Goal: Information Seeking & Learning: Learn about a topic

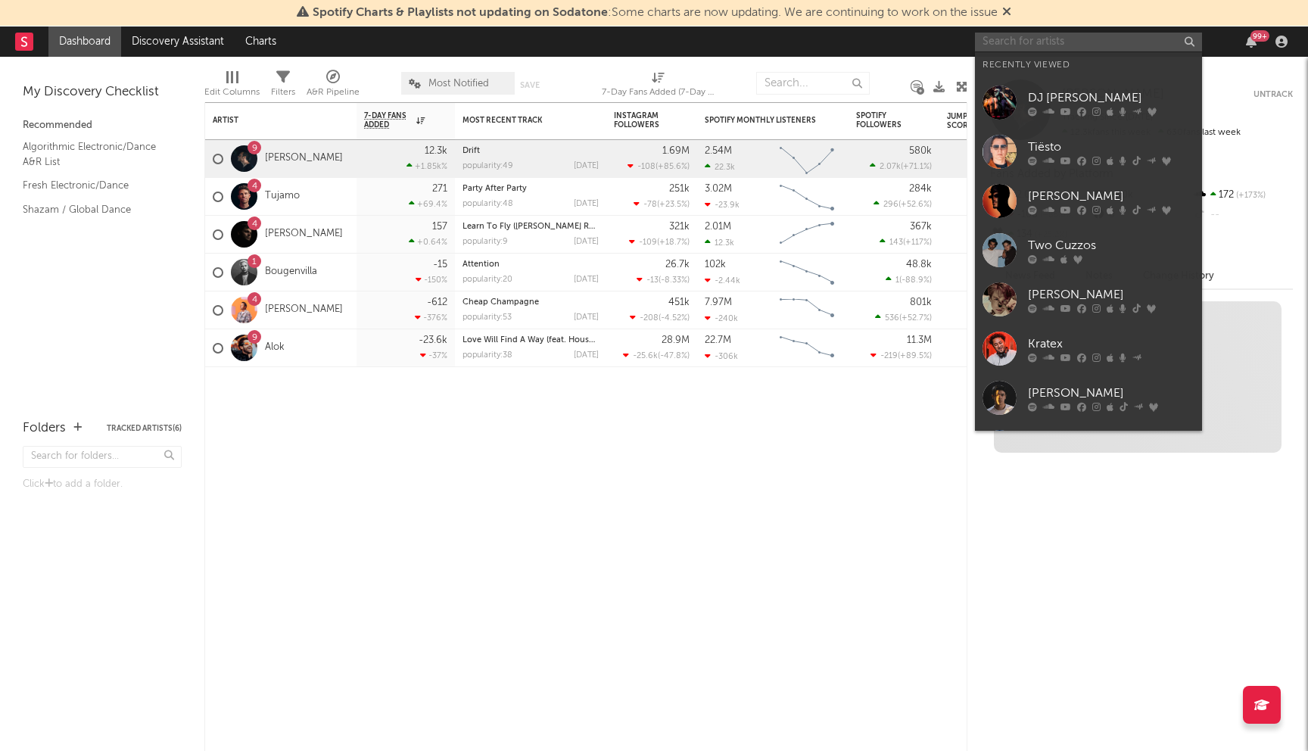
click at [1093, 44] on input "text" at bounding box center [1088, 42] width 227 height 19
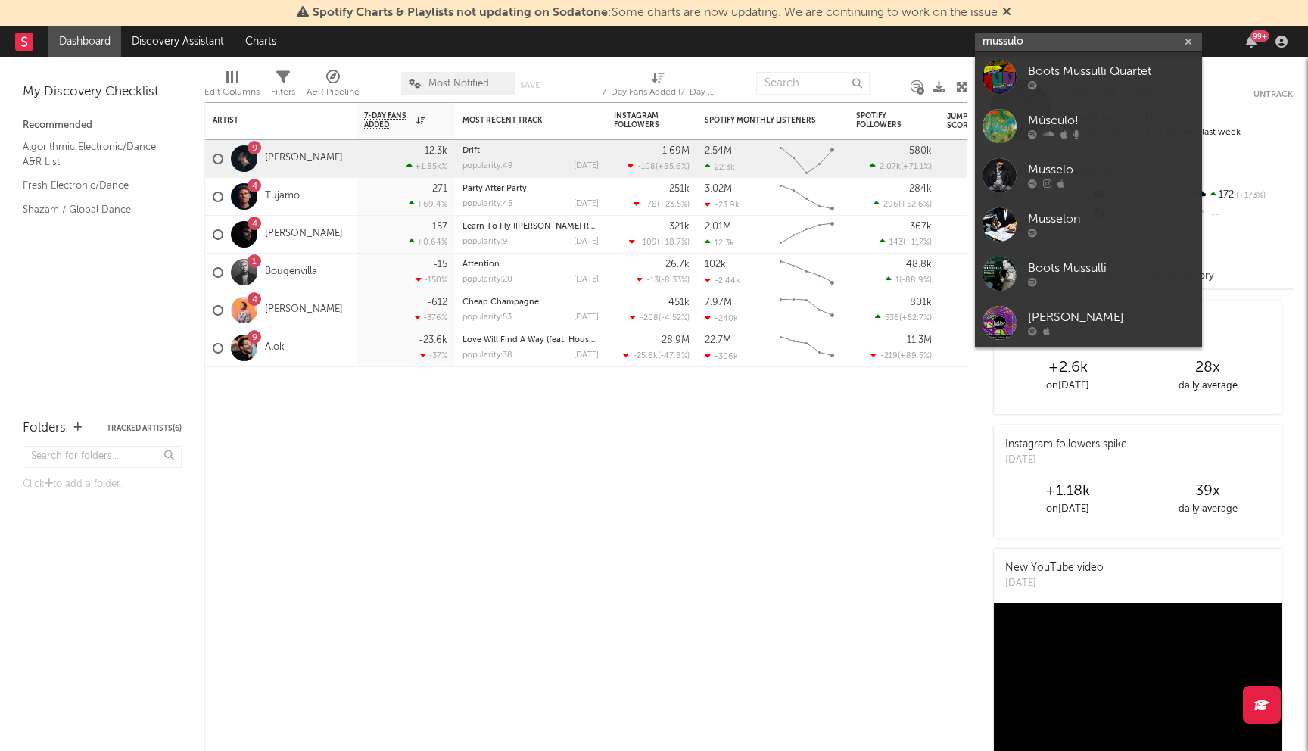
click at [1029, 39] on input "mussulo" at bounding box center [1088, 42] width 227 height 19
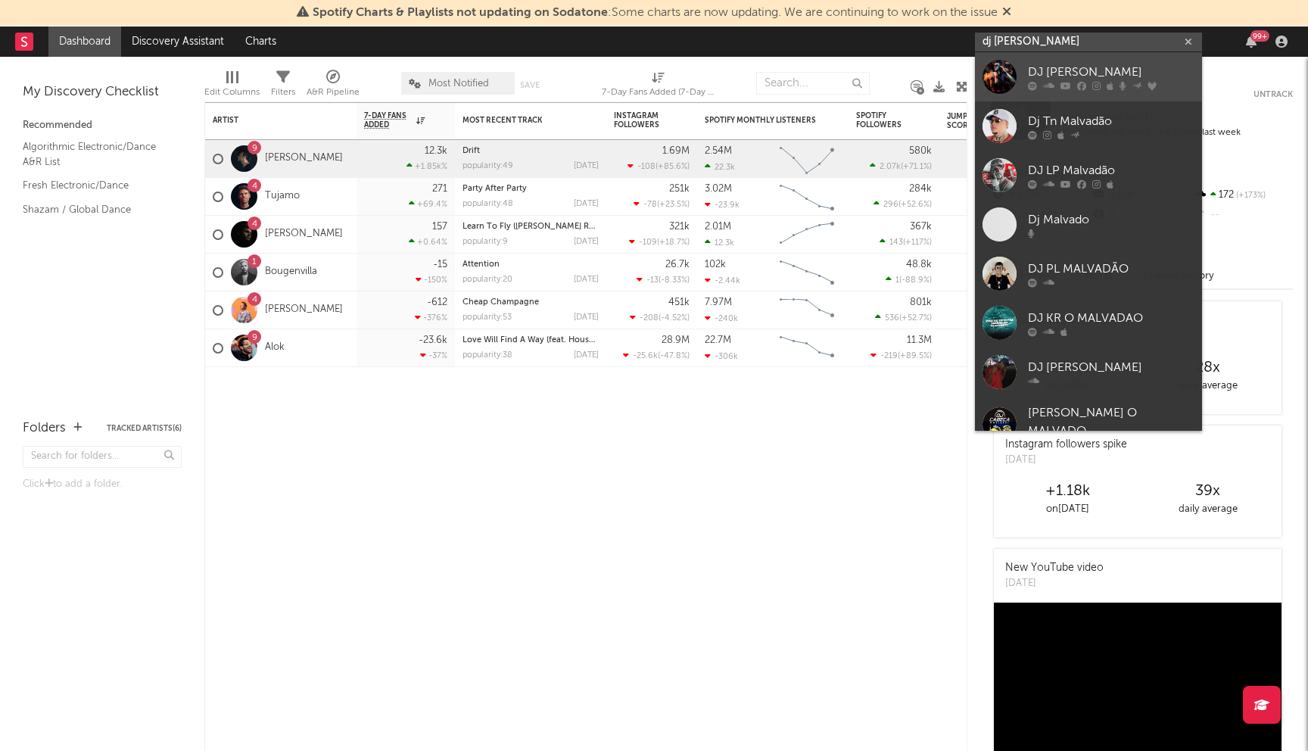
type input "dj [PERSON_NAME]"
click at [1079, 64] on div "DJ [PERSON_NAME]" at bounding box center [1111, 72] width 166 height 18
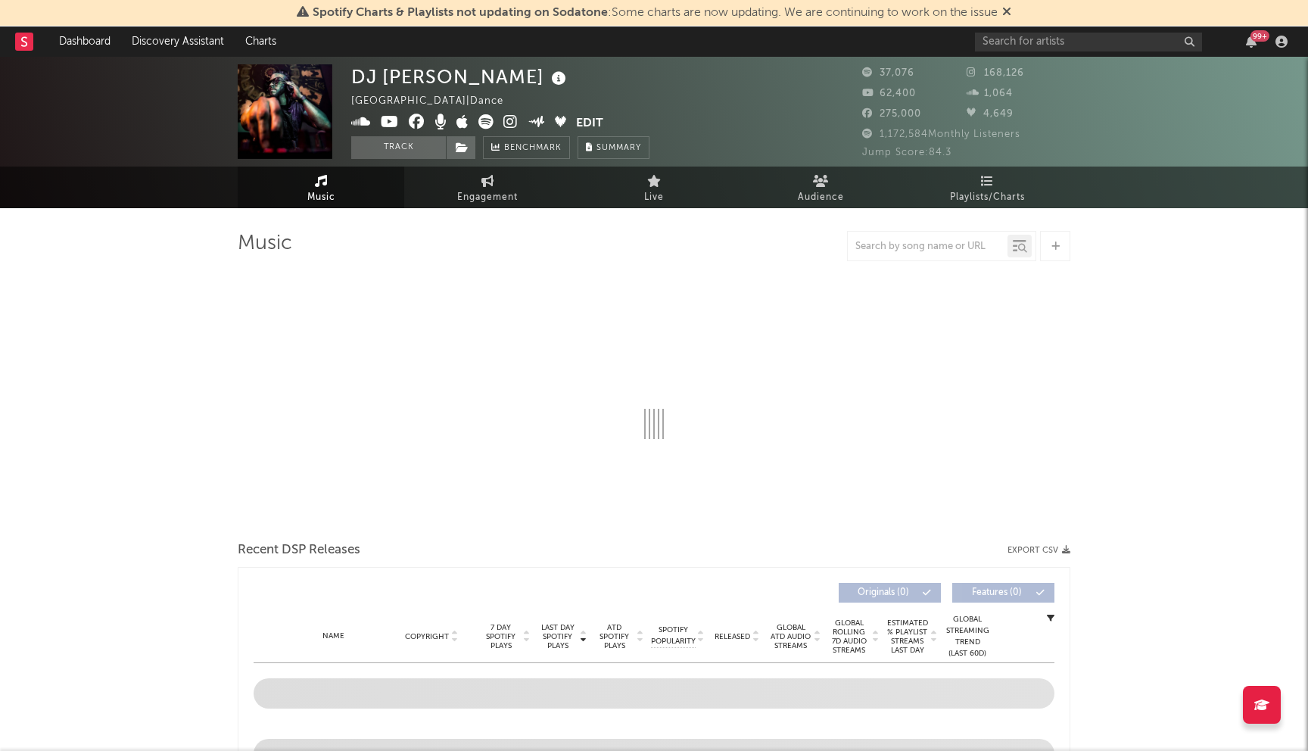
select select "6m"
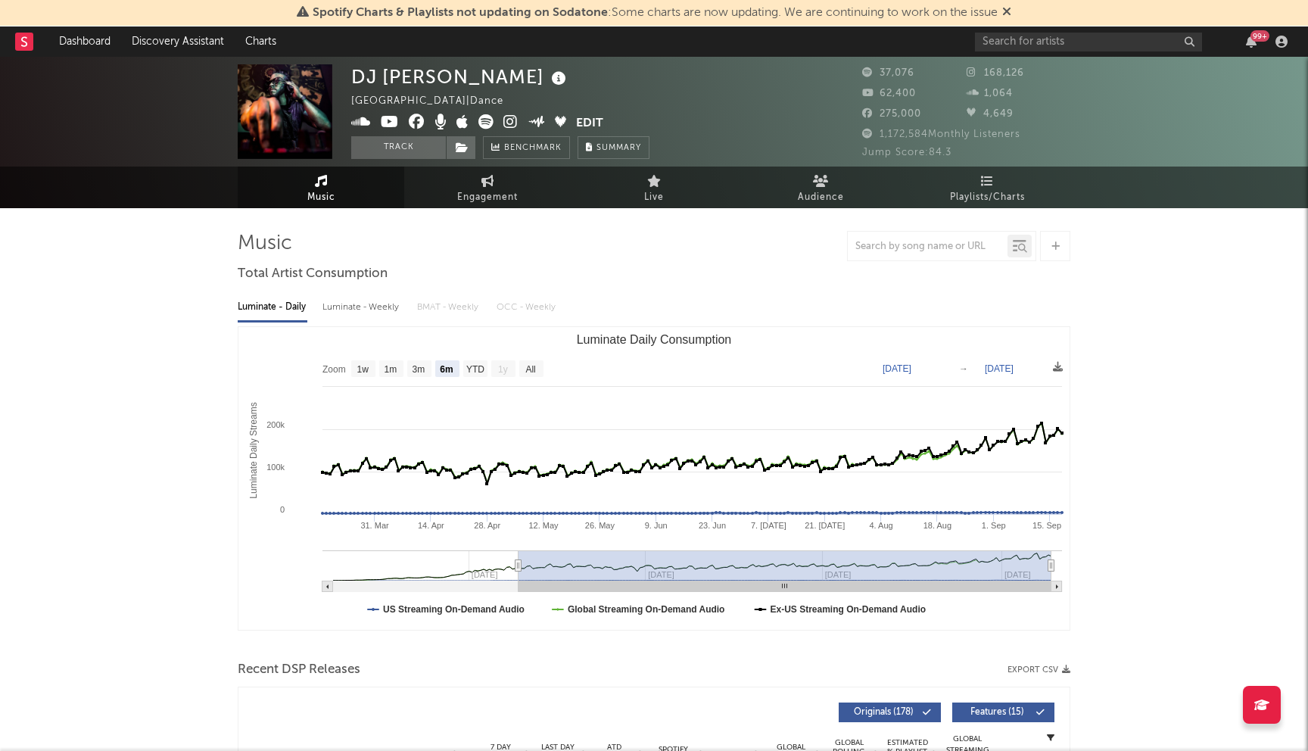
click at [1006, 14] on icon at bounding box center [1006, 11] width 9 height 12
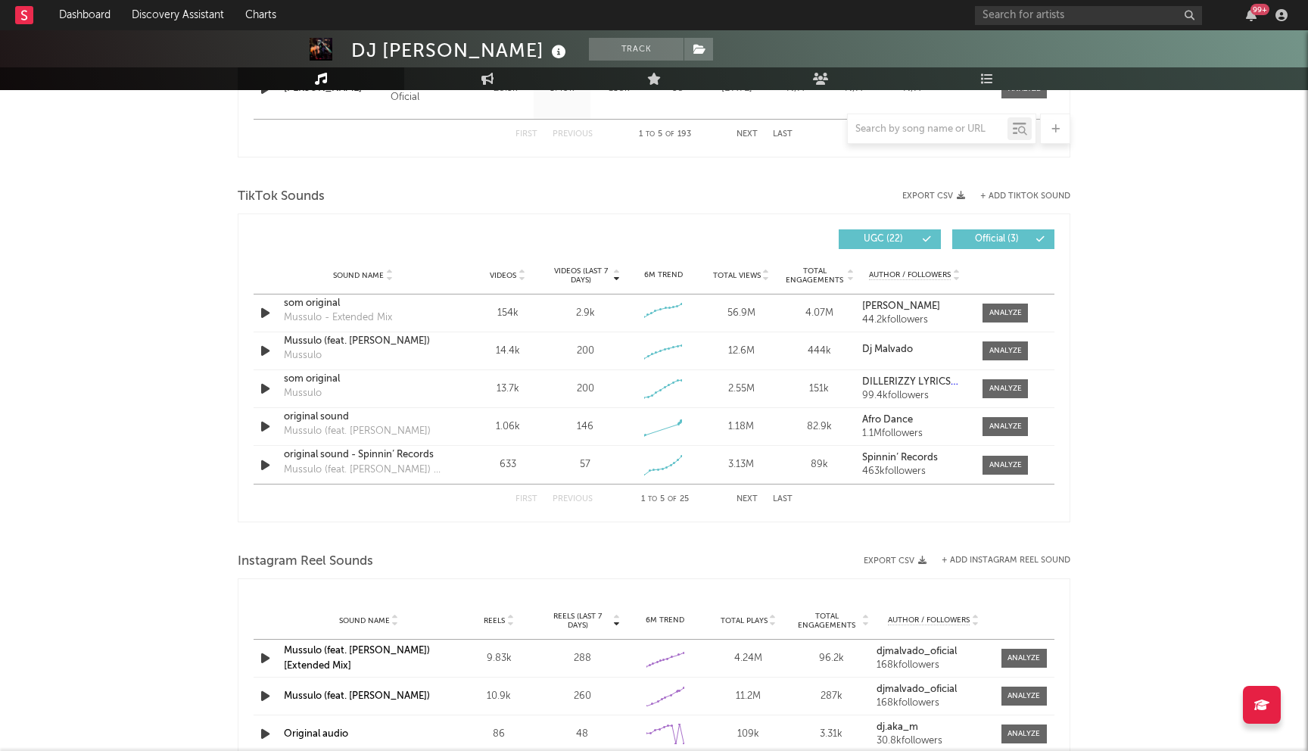
scroll to position [937, 0]
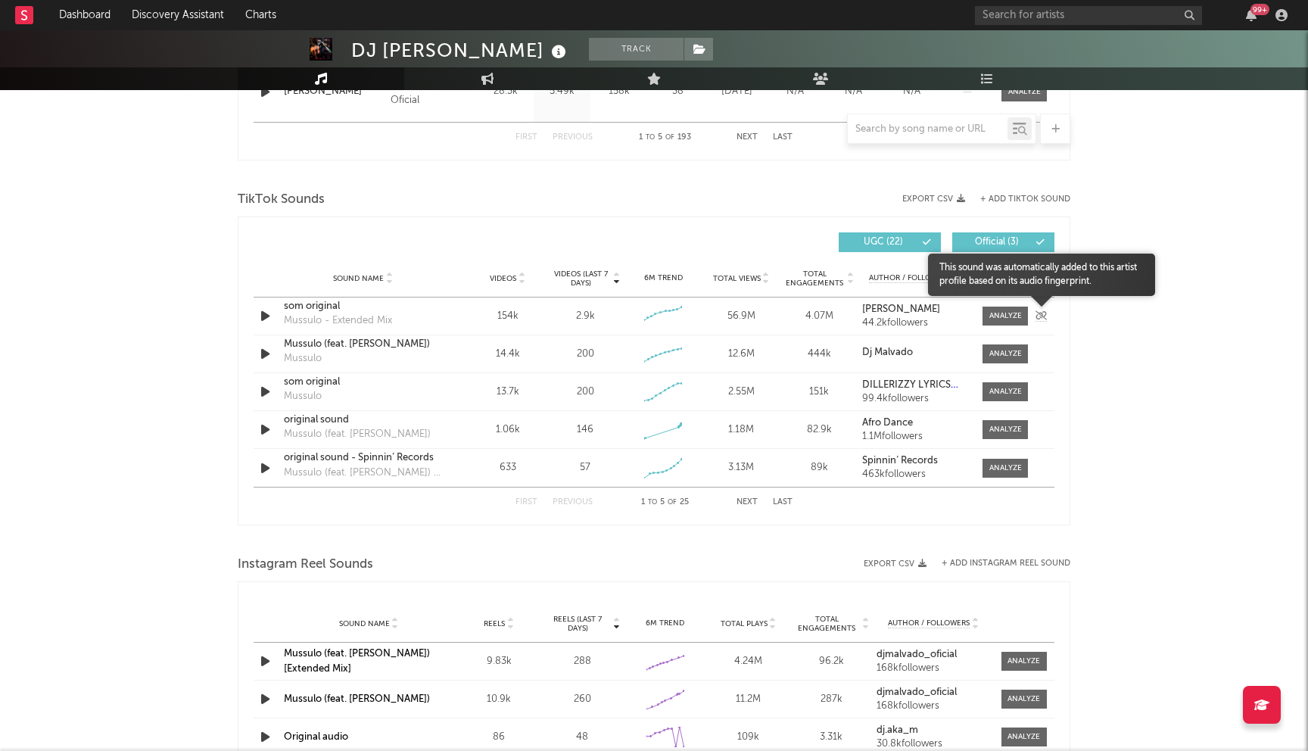
click at [1040, 317] on icon at bounding box center [1040, 315] width 11 height 9
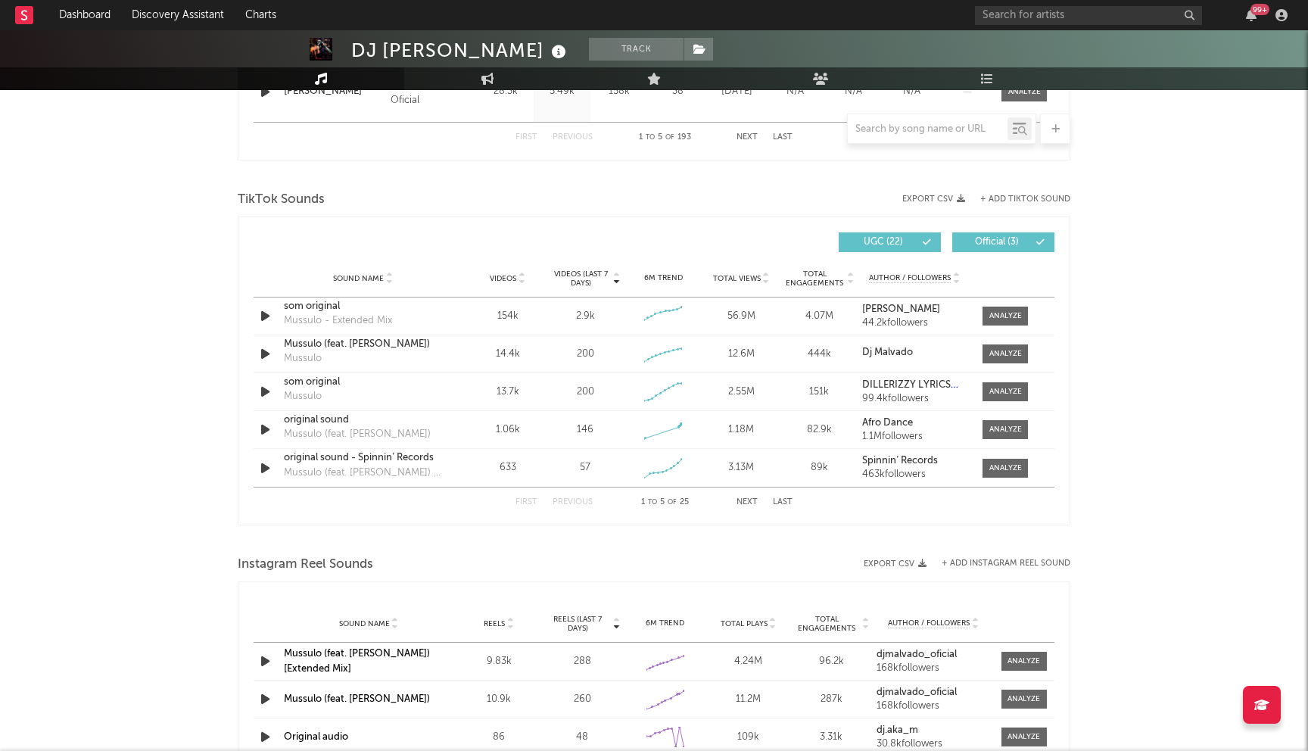
click at [1011, 315] on div at bounding box center [1041, 306] width 182 height 20
click at [1009, 470] on div at bounding box center [1005, 467] width 33 height 11
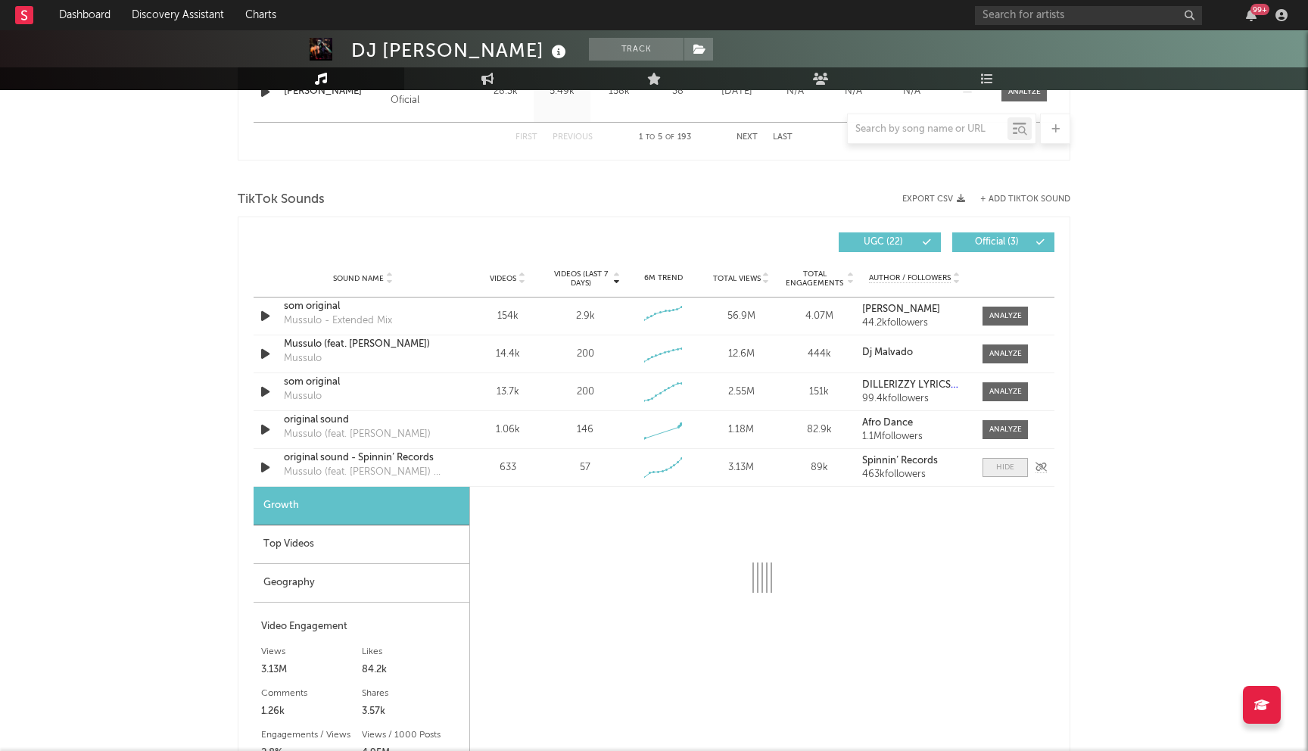
click at [1009, 470] on div at bounding box center [1005, 467] width 18 height 11
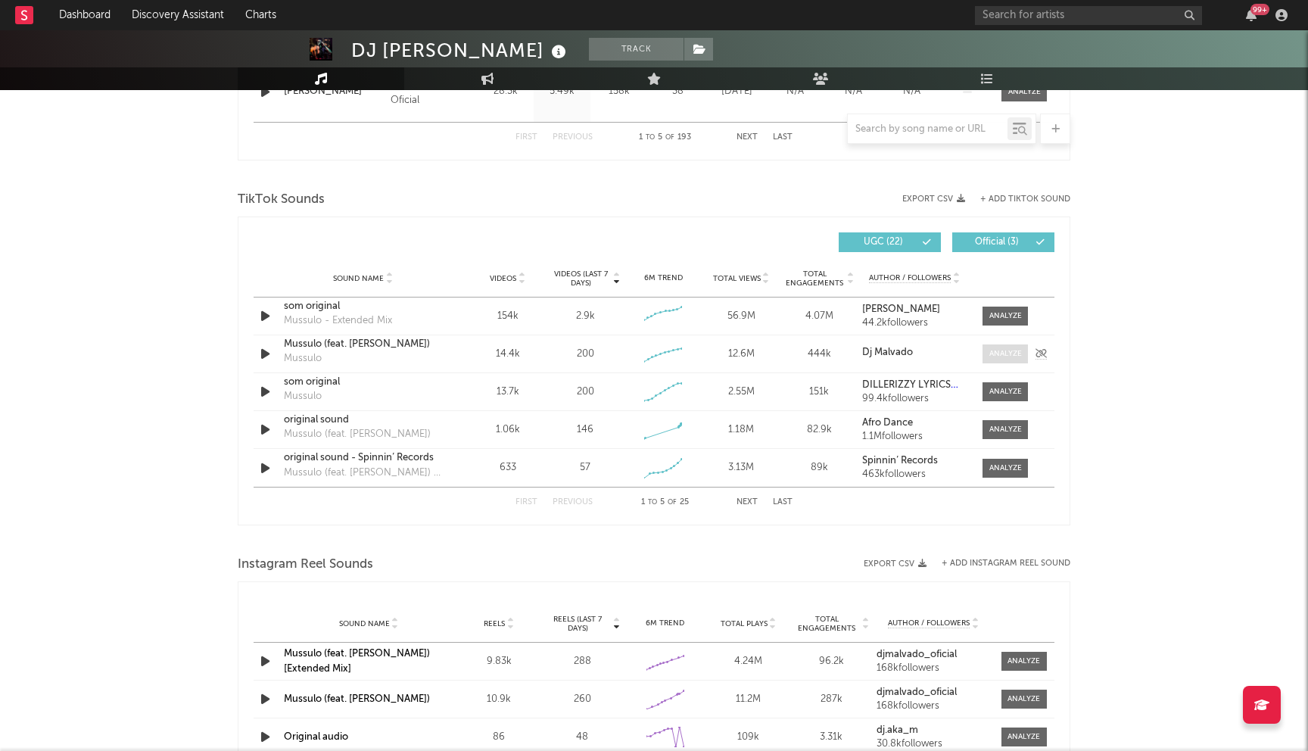
click at [1005, 349] on div at bounding box center [1005, 353] width 33 height 11
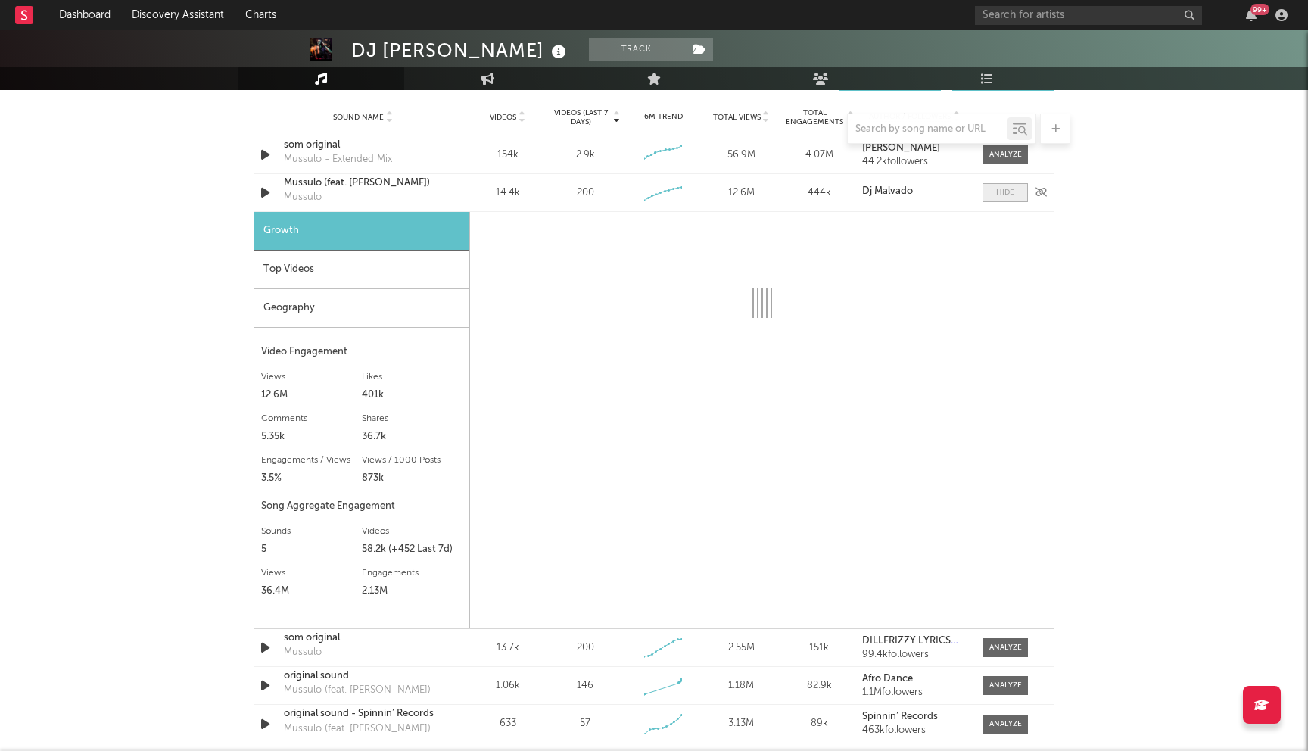
select select "6m"
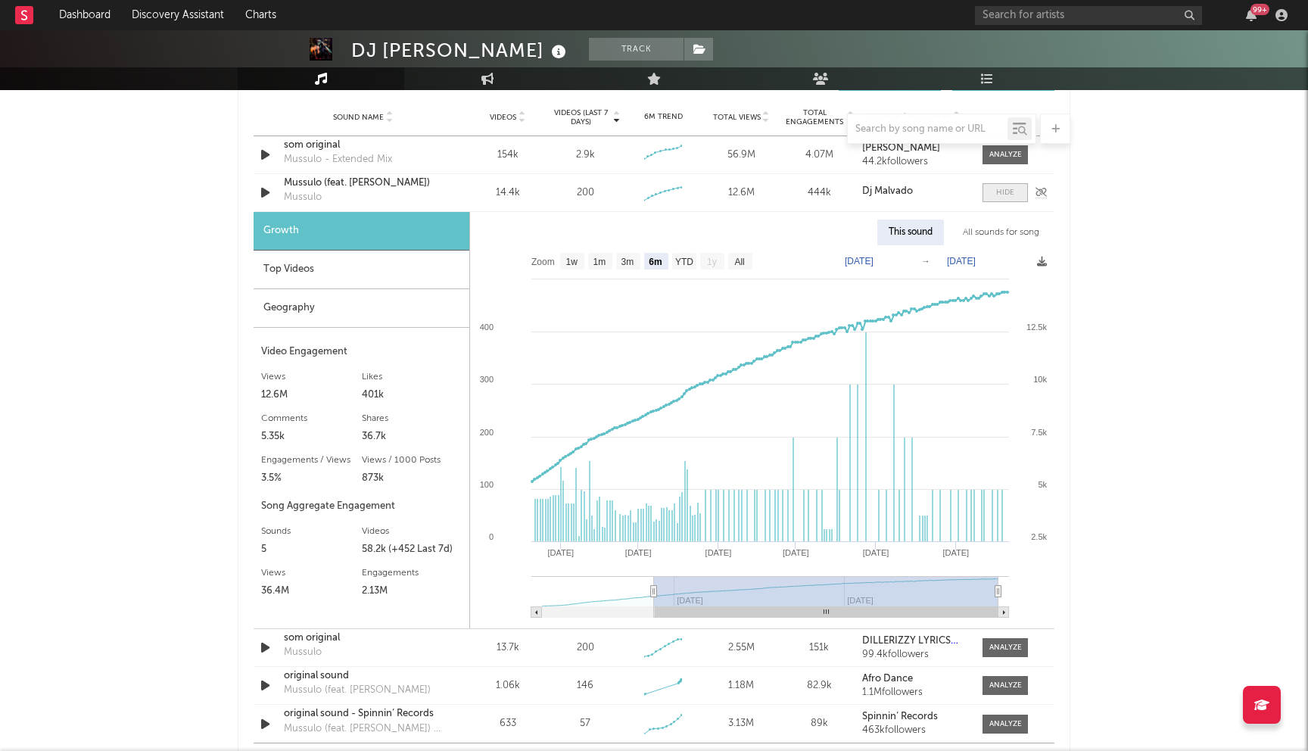
scroll to position [1099, 0]
click at [1037, 200] on div "Sound Name Mussulo (feat. [PERSON_NAME]) Mussulo Videos 14.4k Videos (last 7 da…" at bounding box center [653, 191] width 801 height 37
click at [1019, 191] on span at bounding box center [1004, 191] width 45 height 19
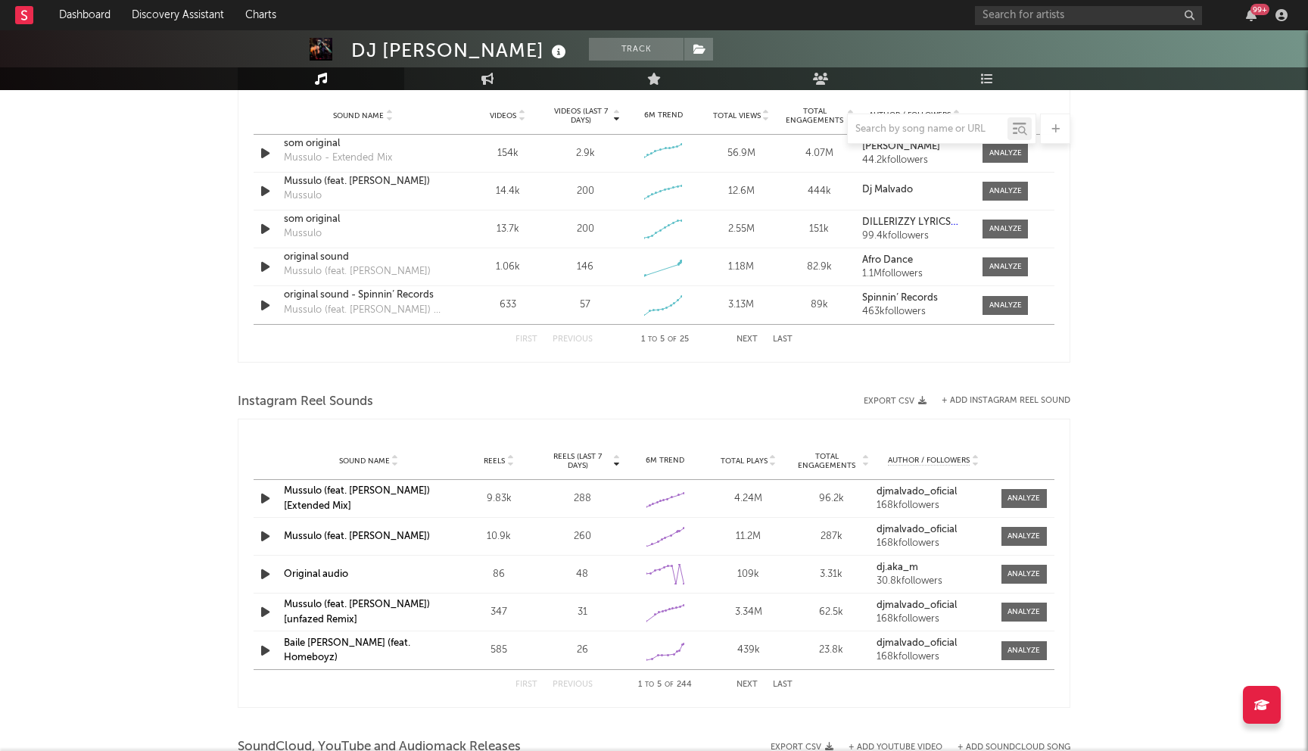
click at [1134, 237] on div "DJ [PERSON_NAME] Track [GEOGRAPHIC_DATA] | Dance Edit Track Benchmark Summary 3…" at bounding box center [654, 74] width 1308 height 2286
